Goal: Obtain resource: Obtain resource

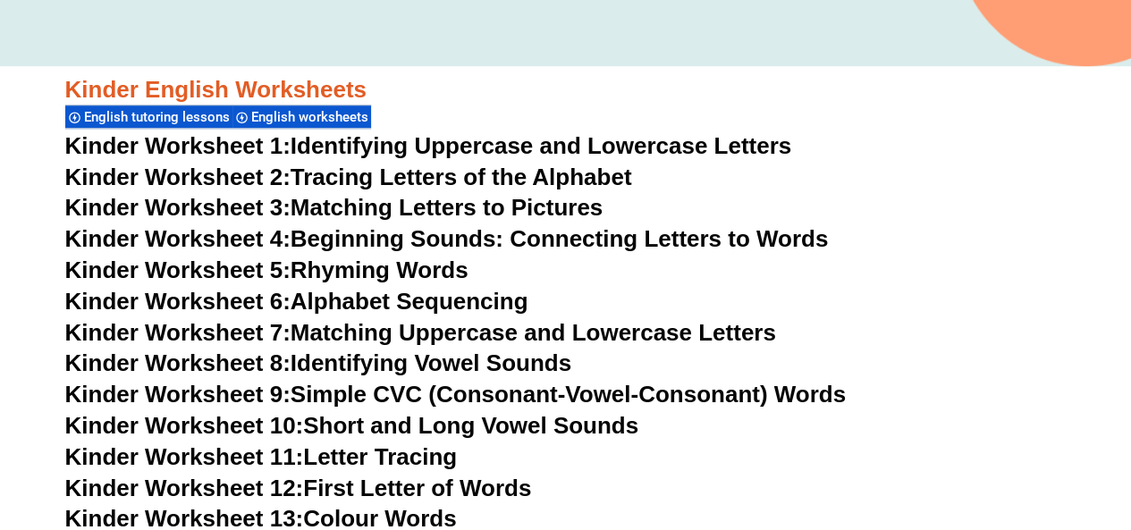
click at [499, 142] on link "Kinder Worksheet 1: Identifying Uppercase and Lowercase Letters" at bounding box center [428, 145] width 727 height 27
click at [533, 140] on link "Kinder Worksheet 1: Identifying Uppercase and Lowercase Letters" at bounding box center [428, 145] width 727 height 27
click at [491, 169] on link "Kinder Worksheet 2: Tracing Letters of the Alphabet" at bounding box center [348, 177] width 567 height 27
click at [425, 201] on link "Kinder Worksheet 3: Matching Letters to Pictures" at bounding box center [334, 207] width 538 height 27
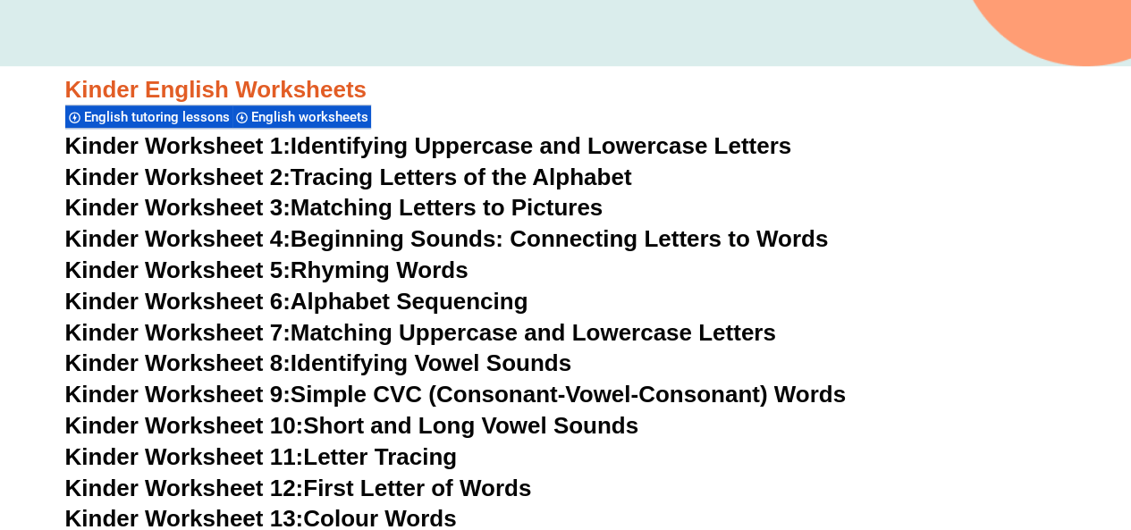
click at [425, 201] on link "Kinder Worksheet 3: Matching Letters to Pictures" at bounding box center [334, 207] width 538 height 27
click at [451, 242] on link "Kinder Worksheet 4: Beginning Sounds: Connecting Letters to Words" at bounding box center [447, 238] width 764 height 27
click at [461, 273] on link "Kinder Worksheet 5: Rhyming Words" at bounding box center [266, 270] width 403 height 27
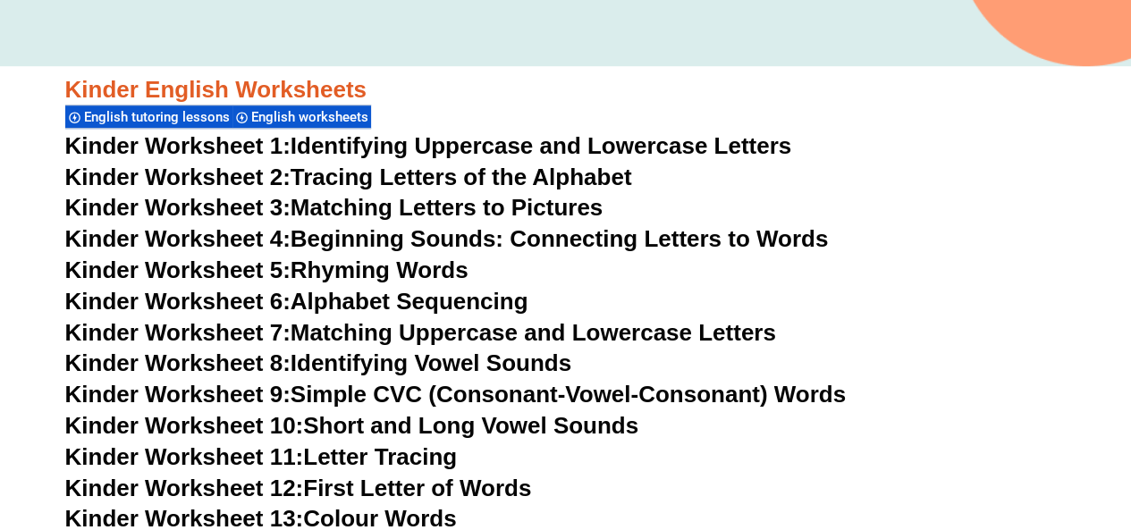
click at [406, 296] on link "Kinder Worksheet 6: Alphabet Sequencing" at bounding box center [296, 301] width 463 height 27
click at [458, 335] on link "Kinder Worksheet 7: Matching Uppercase and Lowercase Letters" at bounding box center [420, 332] width 711 height 27
click at [448, 339] on link "Kinder Worksheet 7: Matching Uppercase and Lowercase Letters" at bounding box center [420, 332] width 711 height 27
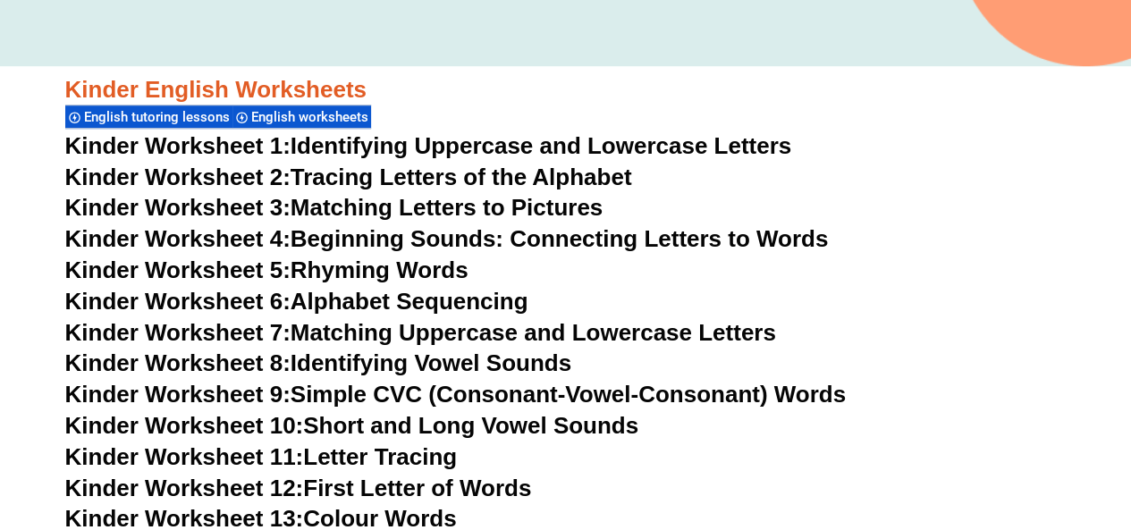
click at [412, 367] on link "Kinder Worksheet 8: Identifying Vowel Sounds" at bounding box center [318, 363] width 506 height 27
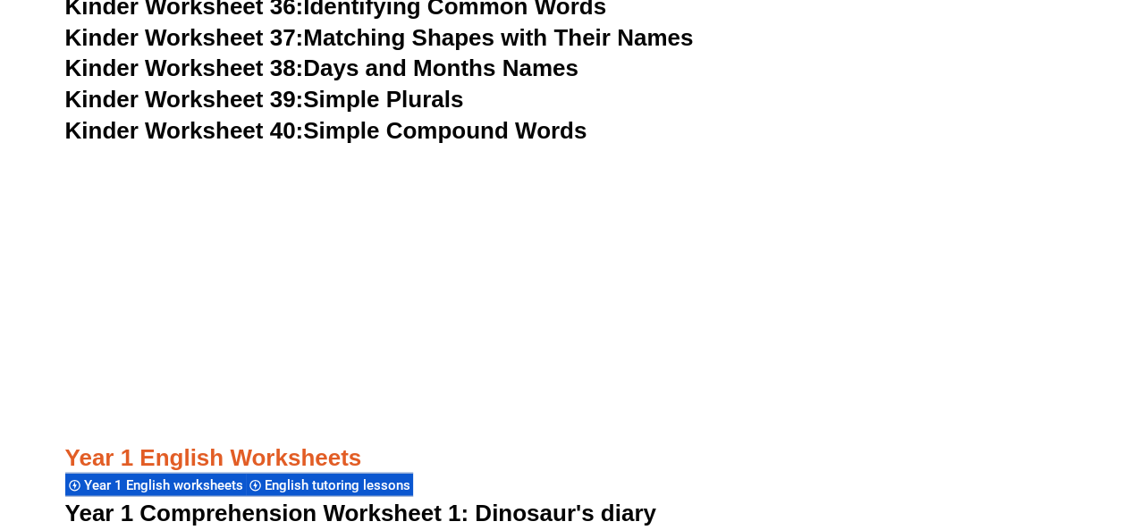
scroll to position [1840, 0]
